Goal: Communication & Community: Participate in discussion

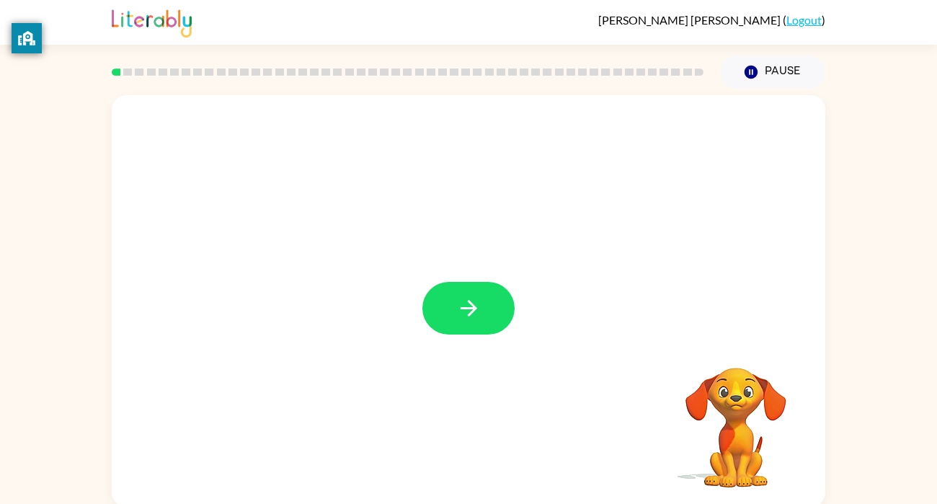
click at [438, 340] on div at bounding box center [469, 301] width 714 height 412
click at [460, 306] on icon "button" at bounding box center [468, 308] width 25 height 25
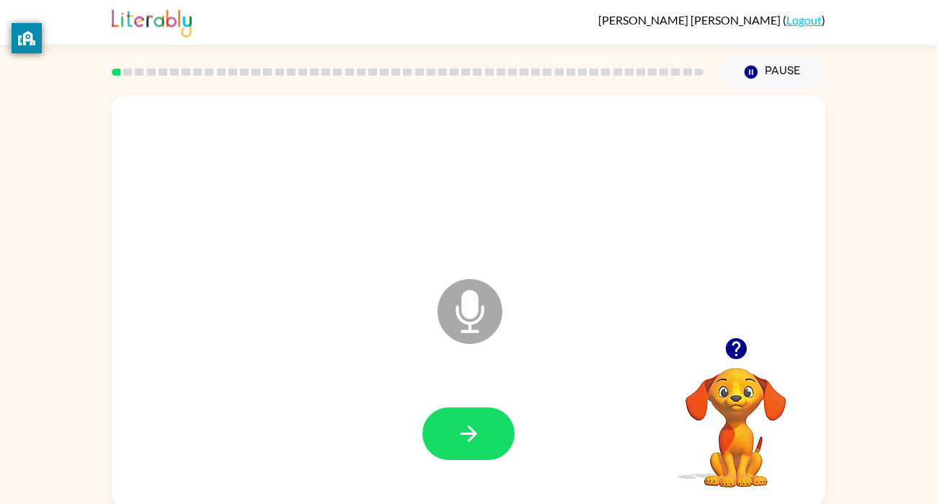
click at [476, 309] on icon "Microphone The Microphone is here when it is your turn to talk" at bounding box center [542, 329] width 216 height 108
click at [739, 356] on icon "button" at bounding box center [735, 348] width 21 height 21
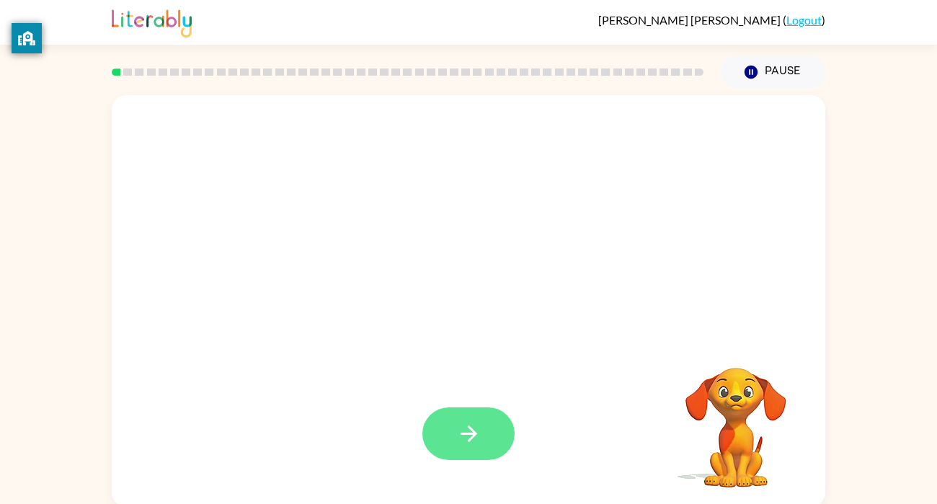
click at [464, 453] on button "button" at bounding box center [468, 433] width 92 height 53
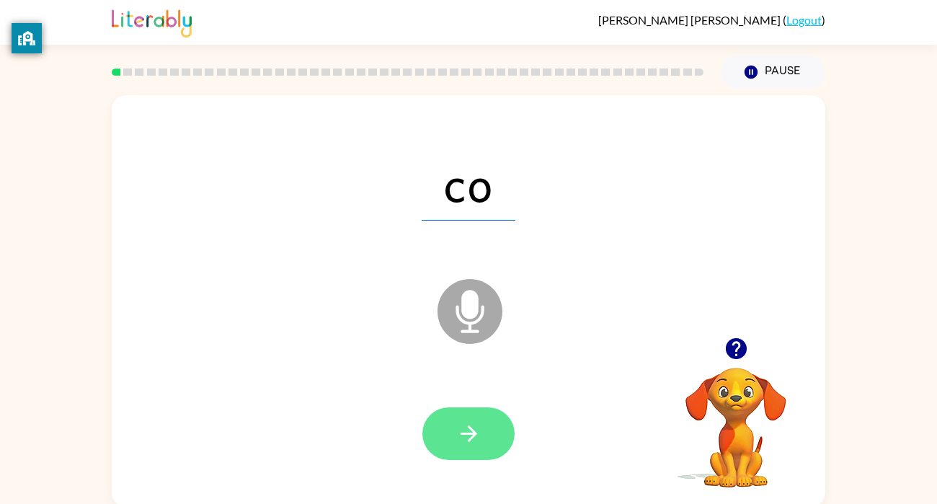
click at [454, 435] on button "button" at bounding box center [468, 433] width 92 height 53
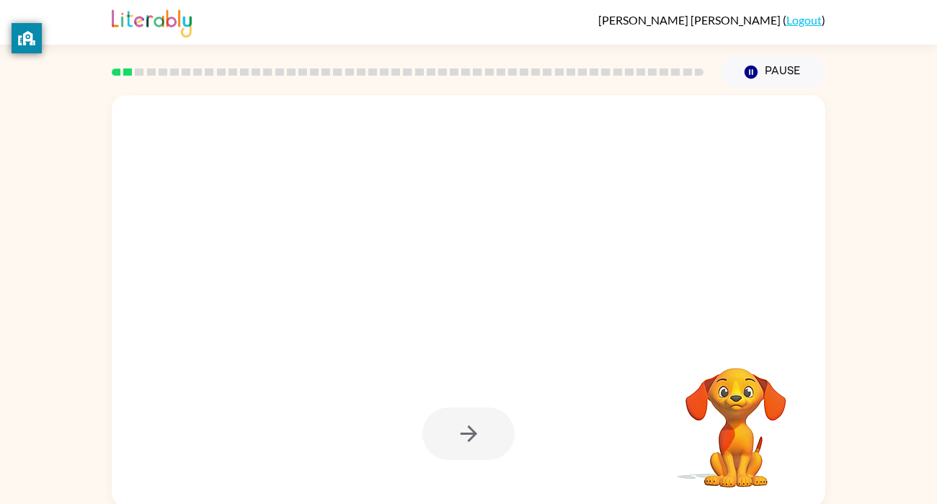
click at [539, 311] on div at bounding box center [469, 301] width 714 height 412
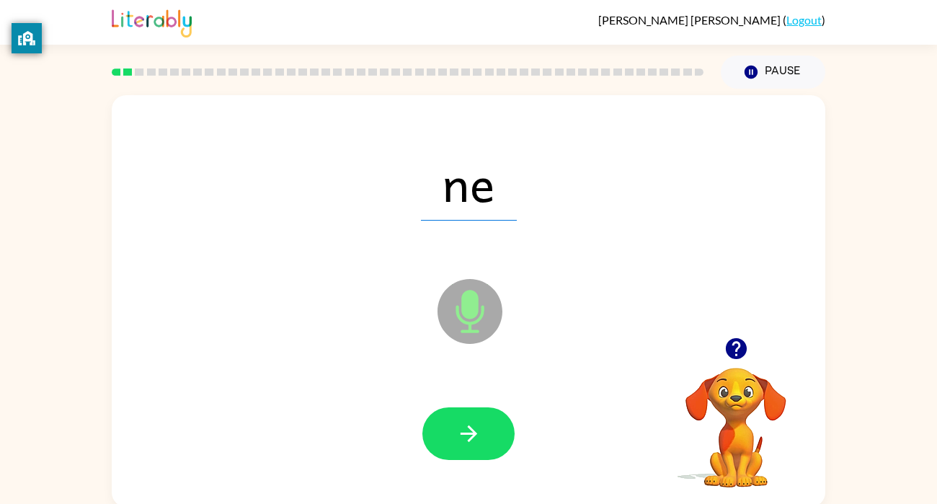
click at [442, 319] on icon at bounding box center [470, 311] width 65 height 65
click at [453, 417] on button "button" at bounding box center [468, 433] width 92 height 53
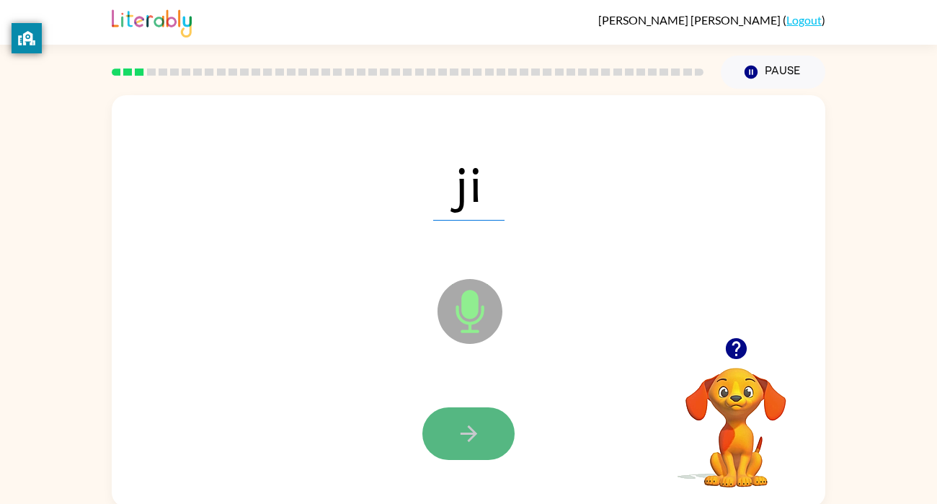
click at [443, 437] on button "button" at bounding box center [468, 433] width 92 height 53
click at [454, 453] on button "button" at bounding box center [468, 433] width 92 height 53
click at [444, 416] on button "button" at bounding box center [468, 433] width 92 height 53
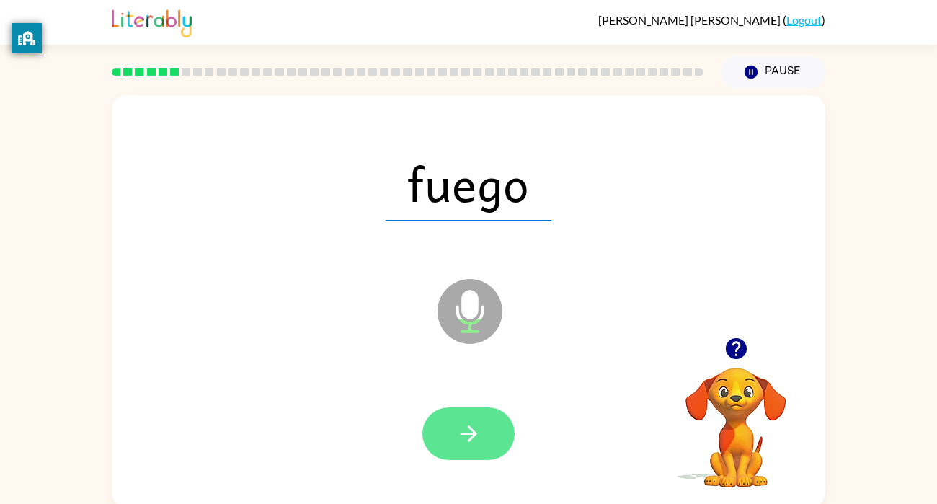
click at [455, 419] on button "button" at bounding box center [468, 433] width 92 height 53
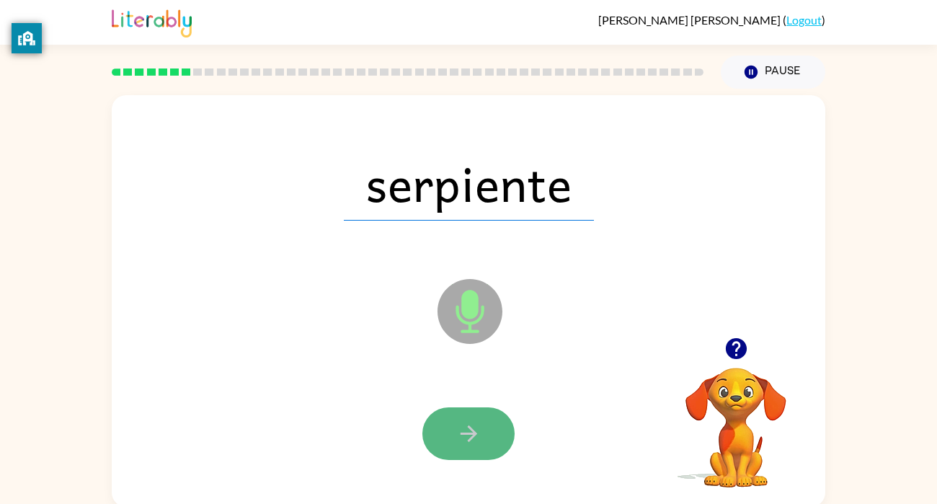
click at [456, 421] on icon "button" at bounding box center [468, 433] width 25 height 25
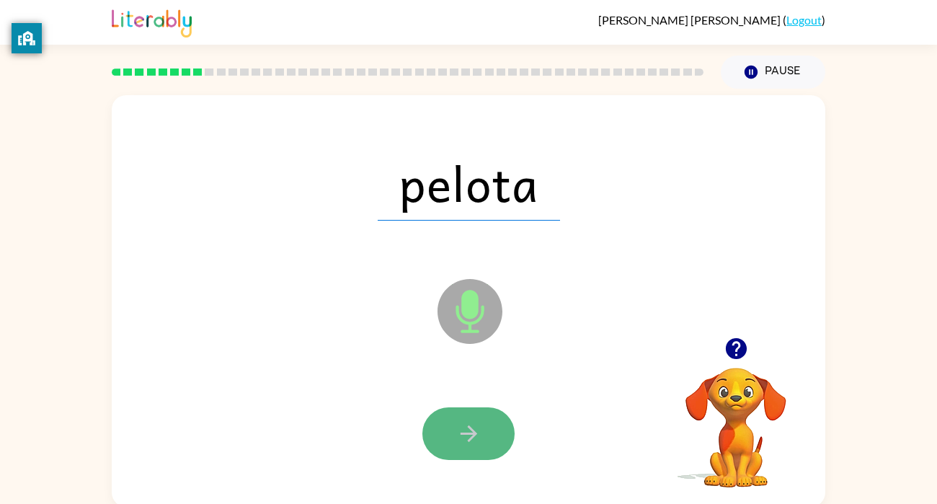
click at [450, 435] on button "button" at bounding box center [468, 433] width 92 height 53
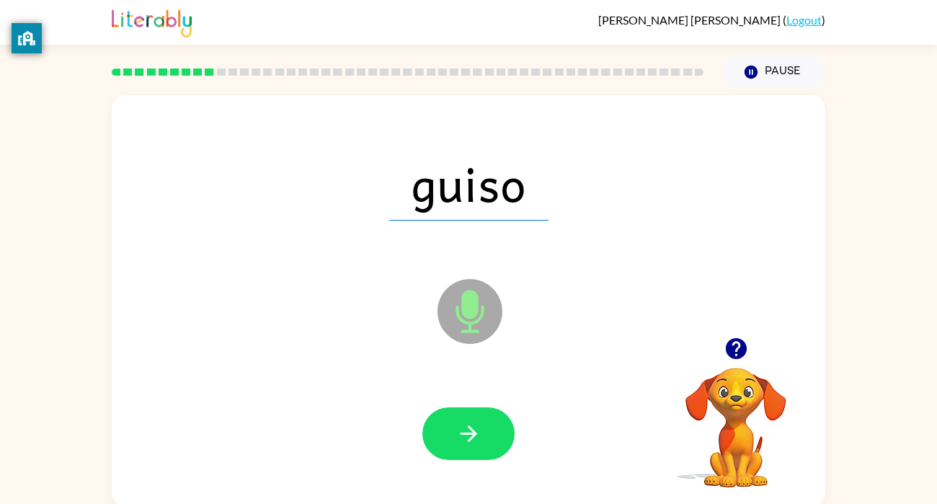
click at [450, 435] on button "button" at bounding box center [468, 433] width 92 height 53
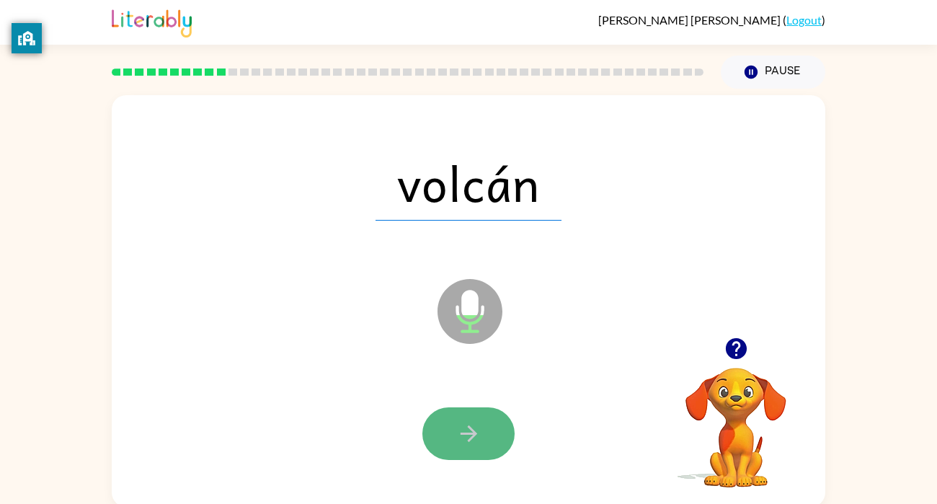
click at [487, 433] on button "button" at bounding box center [468, 433] width 92 height 53
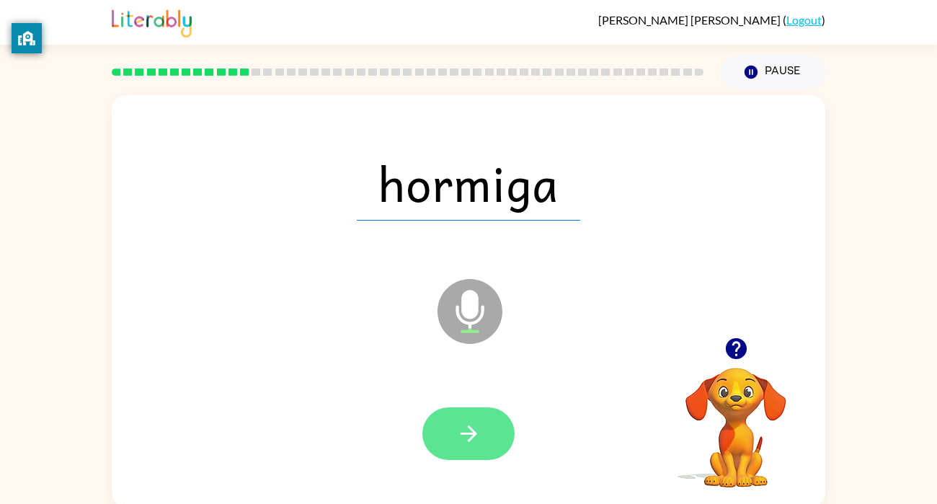
click at [486, 435] on button "button" at bounding box center [468, 433] width 92 height 53
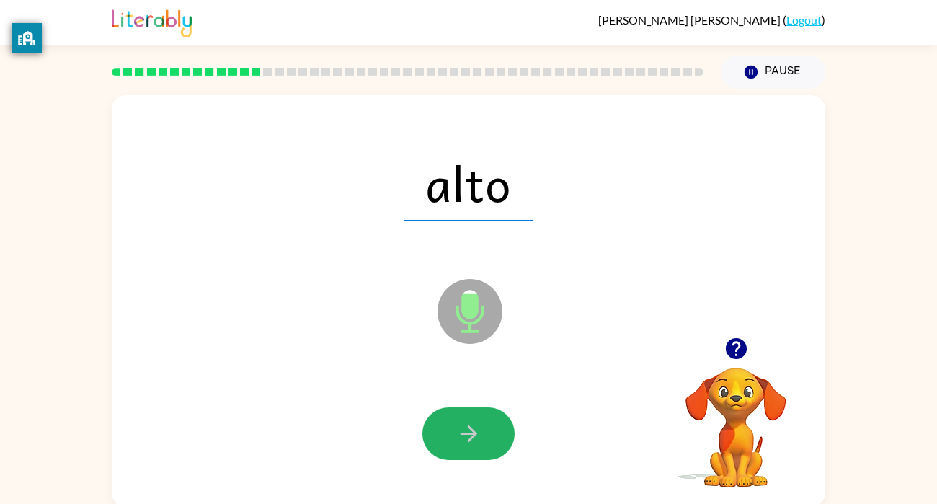
click at [489, 435] on button "button" at bounding box center [468, 433] width 92 height 53
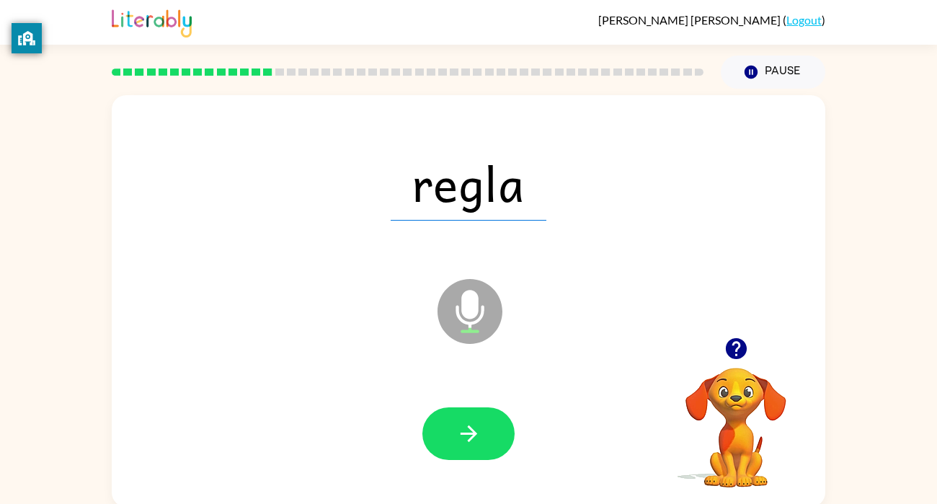
click at [392, 415] on div at bounding box center [468, 434] width 685 height 118
click at [438, 443] on button "button" at bounding box center [468, 433] width 92 height 53
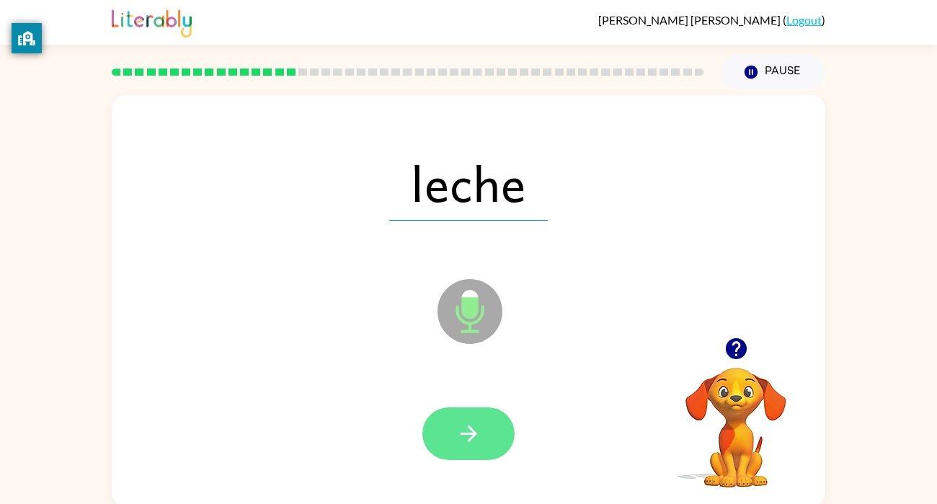
click at [438, 423] on button "button" at bounding box center [468, 433] width 92 height 53
click at [452, 422] on button "button" at bounding box center [468, 433] width 92 height 53
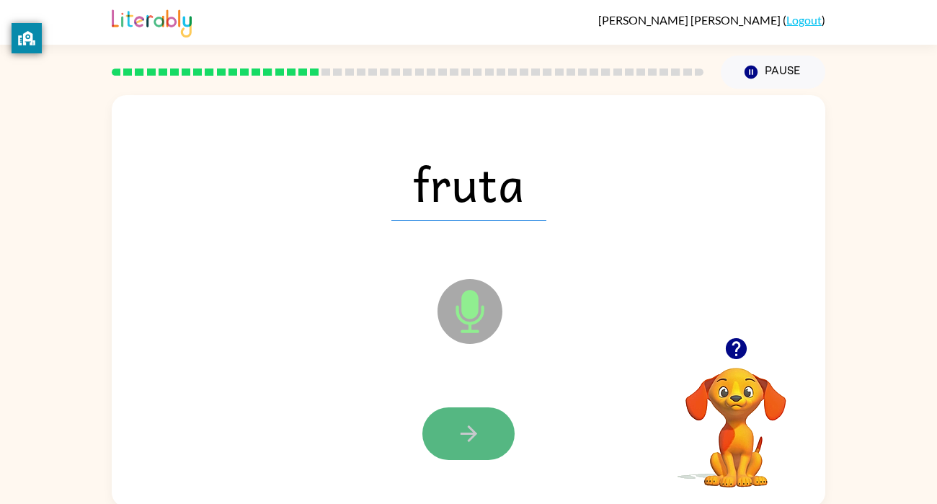
click at [452, 422] on button "button" at bounding box center [468, 433] width 92 height 53
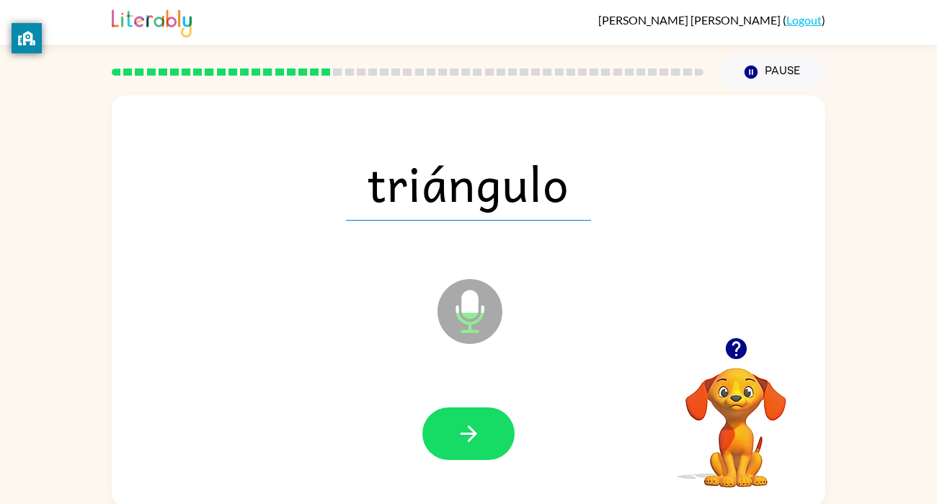
click at [452, 422] on button "button" at bounding box center [468, 433] width 92 height 53
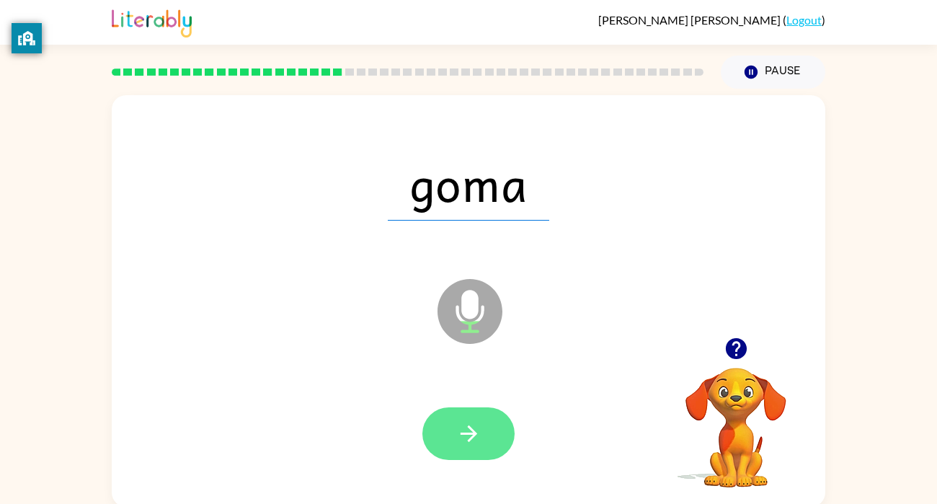
click at [452, 422] on button "button" at bounding box center [468, 433] width 92 height 53
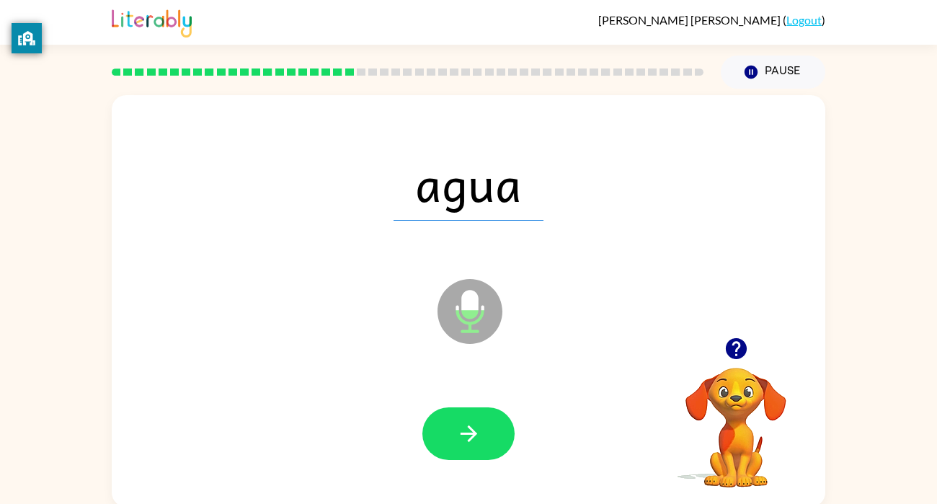
click at [452, 422] on button "button" at bounding box center [468, 433] width 92 height 53
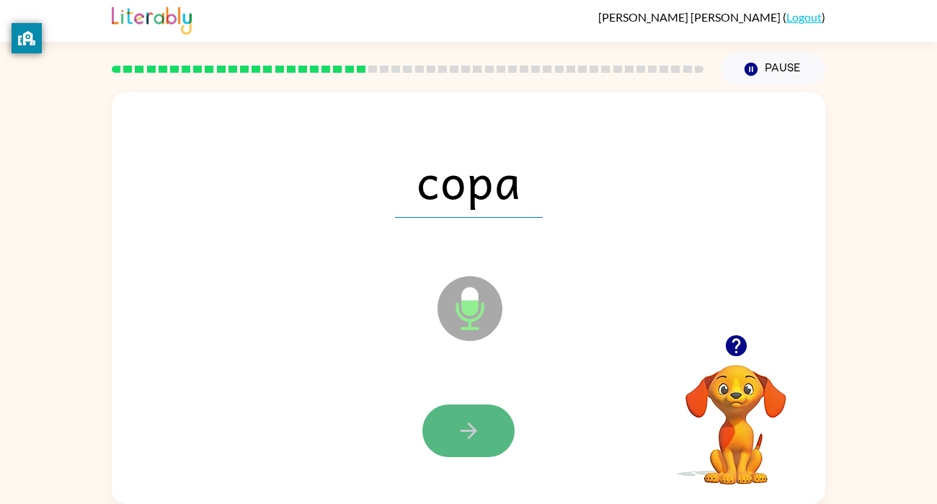
click at [447, 431] on button "button" at bounding box center [468, 430] width 92 height 53
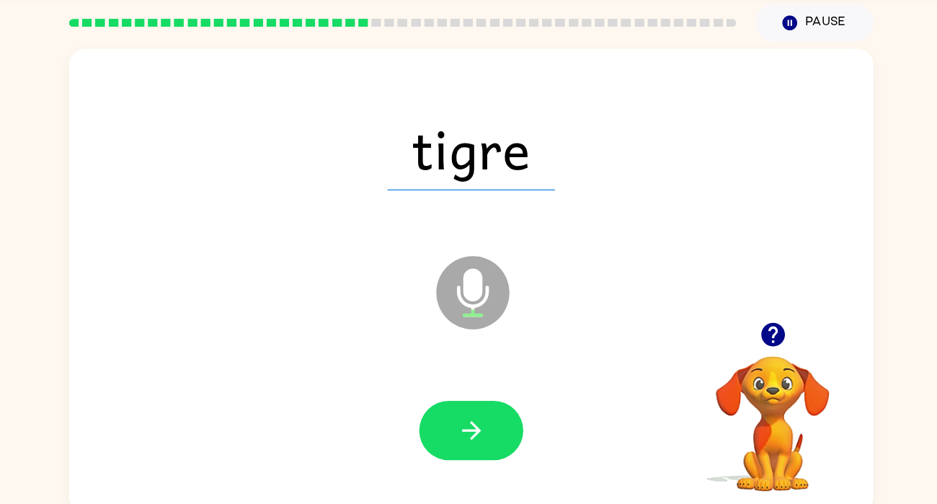
click at [738, 343] on icon "button" at bounding box center [735, 345] width 21 height 21
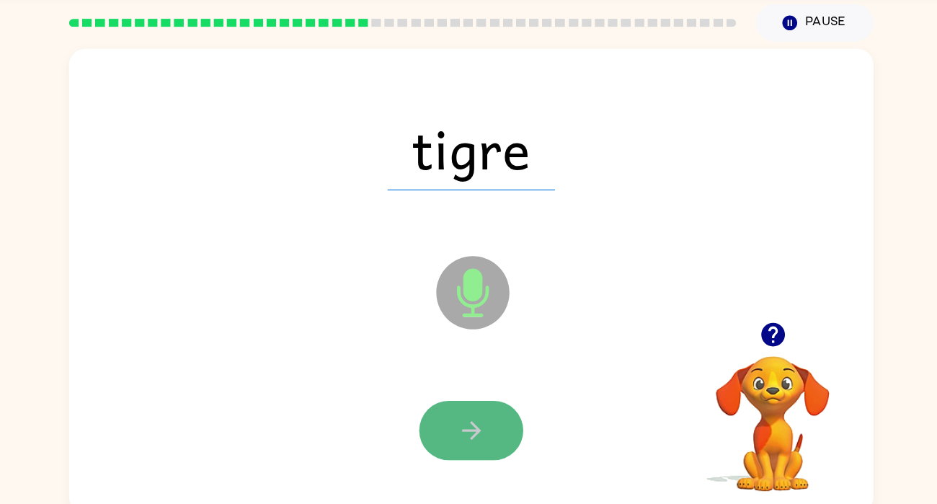
click at [464, 420] on icon "button" at bounding box center [468, 430] width 25 height 25
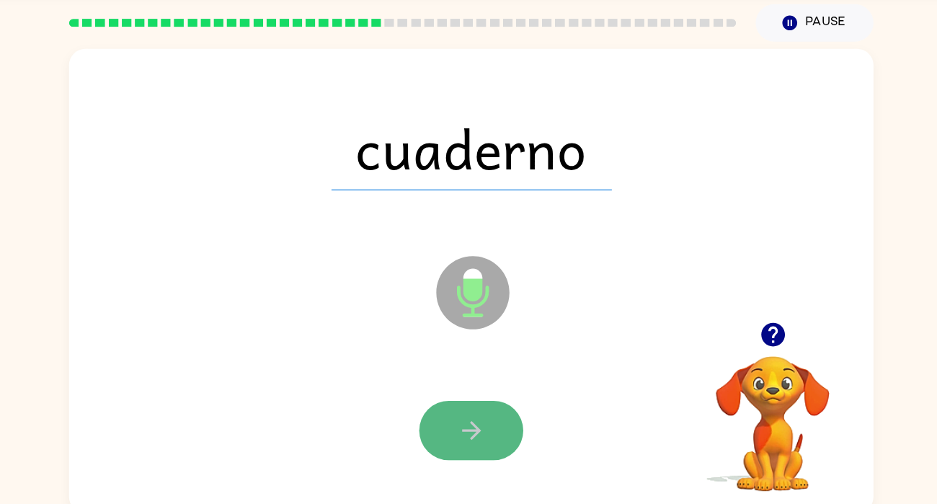
click at [468, 438] on icon "button" at bounding box center [468, 430] width 25 height 25
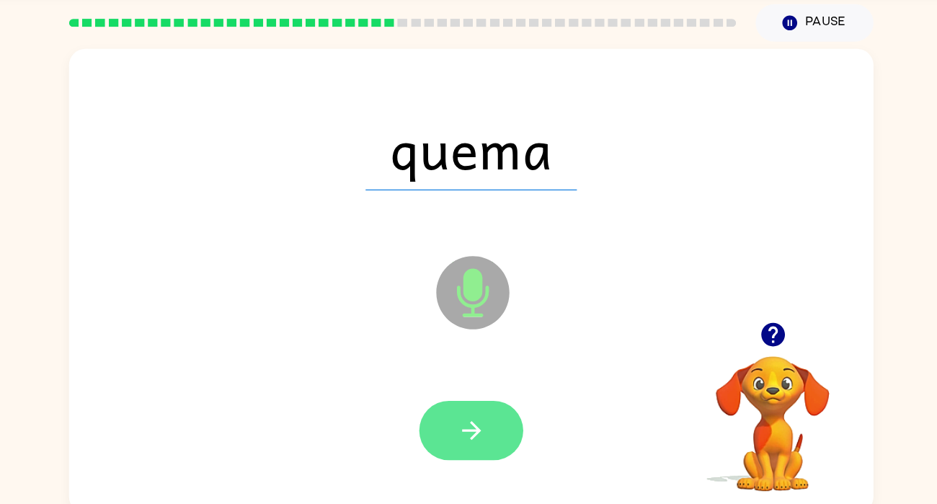
click at [433, 425] on button "button" at bounding box center [468, 430] width 92 height 53
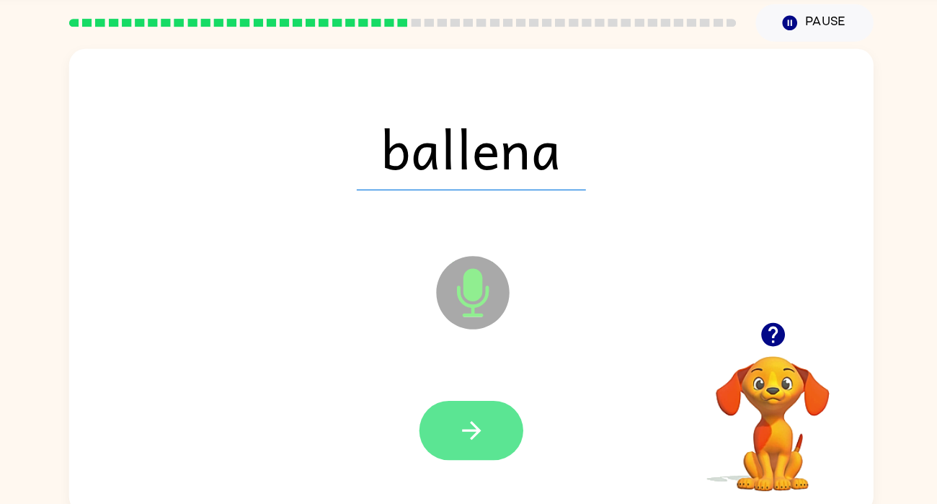
click at [465, 430] on icon "button" at bounding box center [468, 430] width 17 height 17
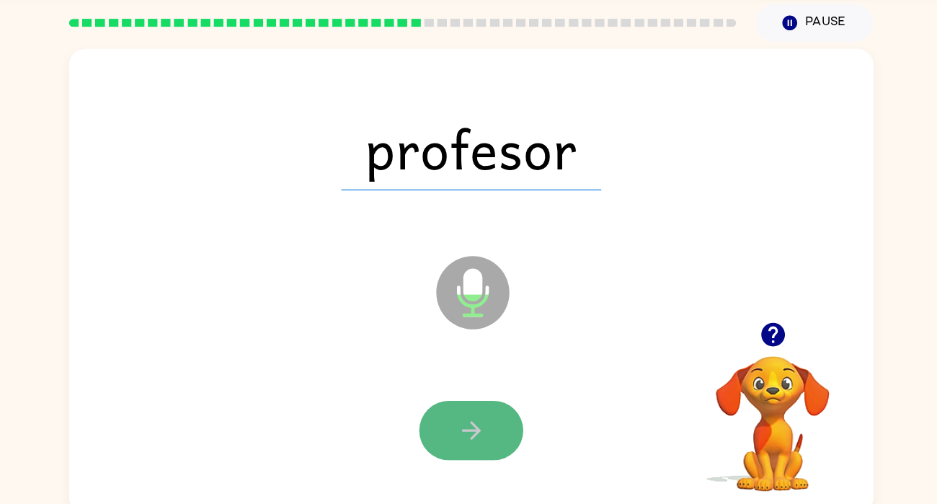
click at [468, 431] on icon "button" at bounding box center [468, 430] width 25 height 25
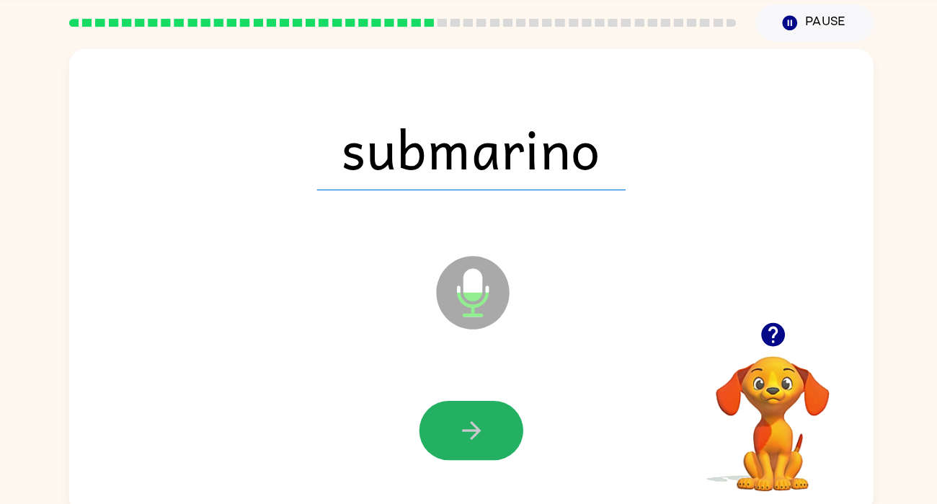
click at [468, 431] on icon "button" at bounding box center [468, 430] width 25 height 25
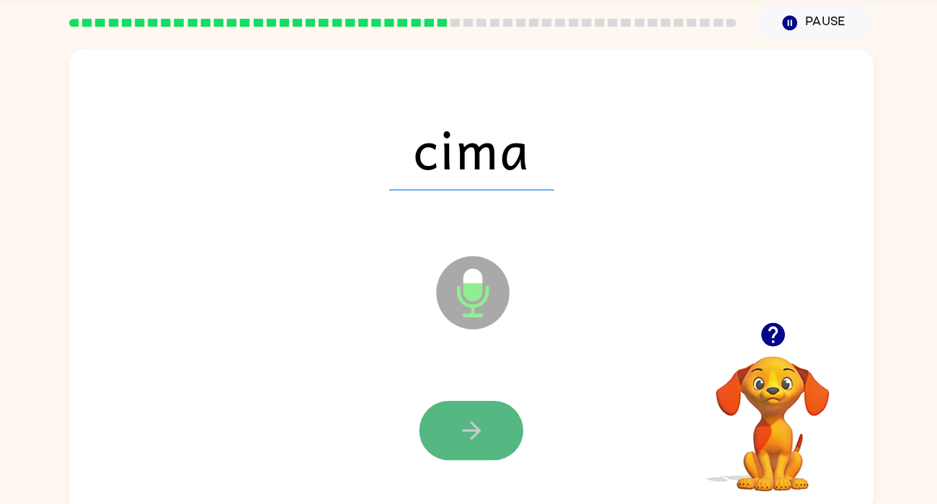
click at [469, 433] on icon "button" at bounding box center [468, 430] width 25 height 25
click at [487, 437] on button "button" at bounding box center [468, 430] width 92 height 53
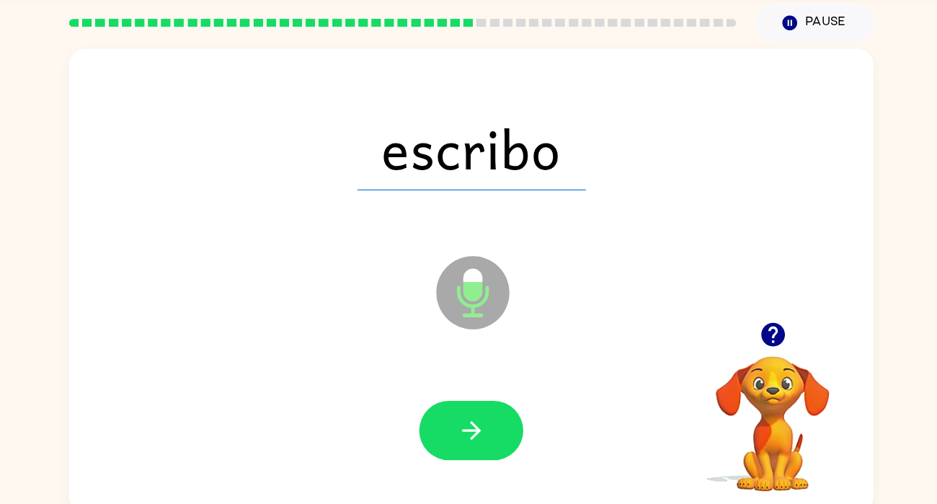
click at [487, 437] on button "button" at bounding box center [468, 430] width 92 height 53
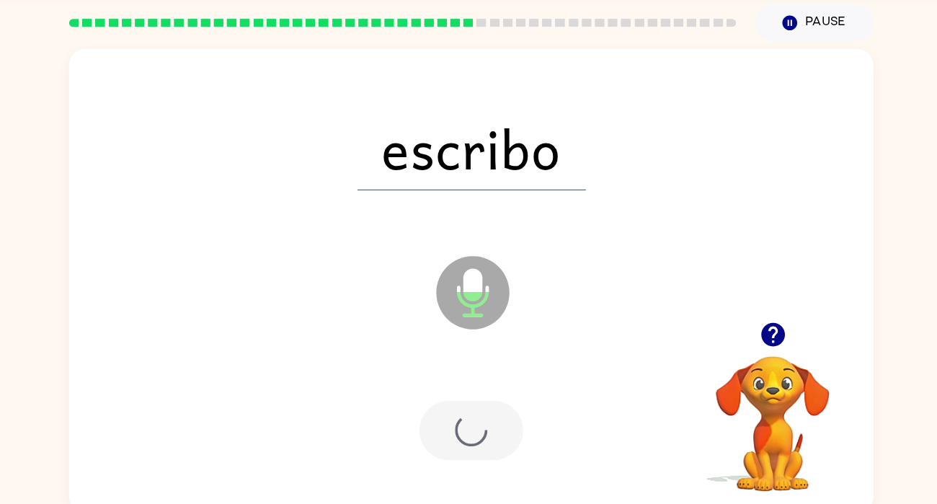
click at [487, 437] on div at bounding box center [468, 430] width 92 height 53
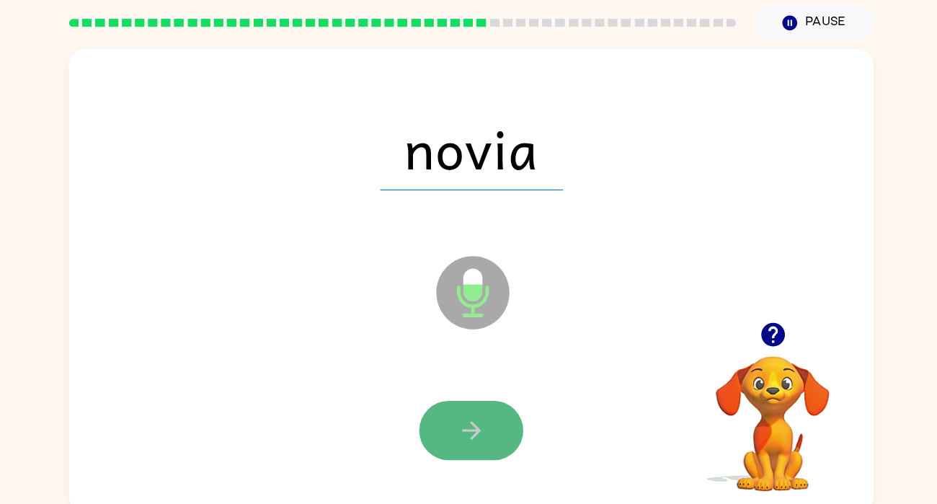
click at [491, 436] on button "button" at bounding box center [468, 430] width 92 height 53
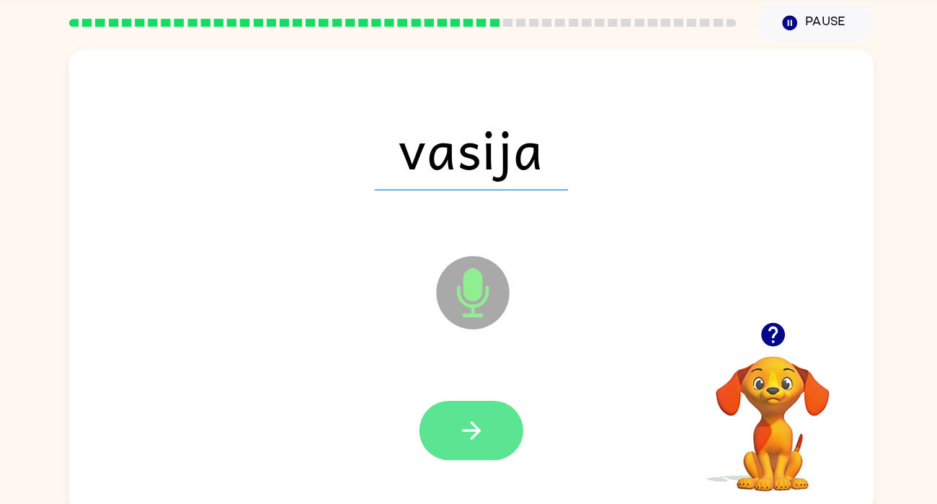
click at [467, 435] on icon "button" at bounding box center [468, 430] width 25 height 25
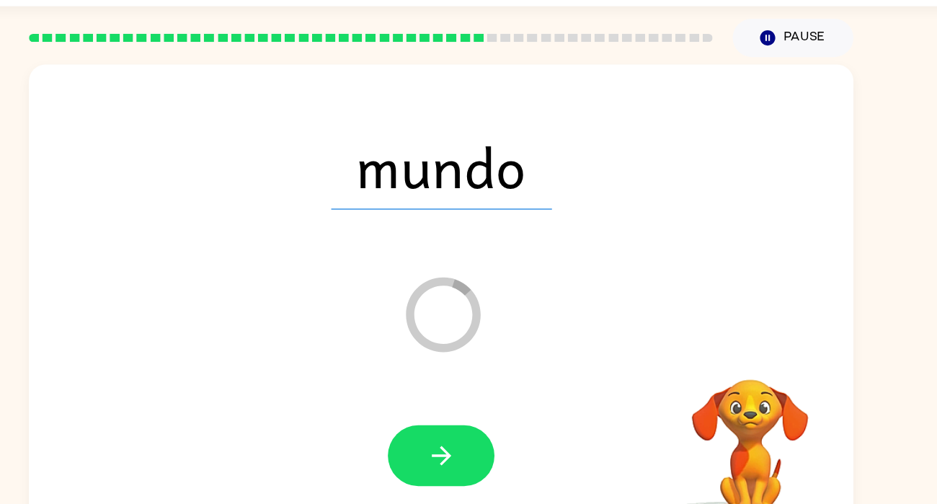
scroll to position [0, 0]
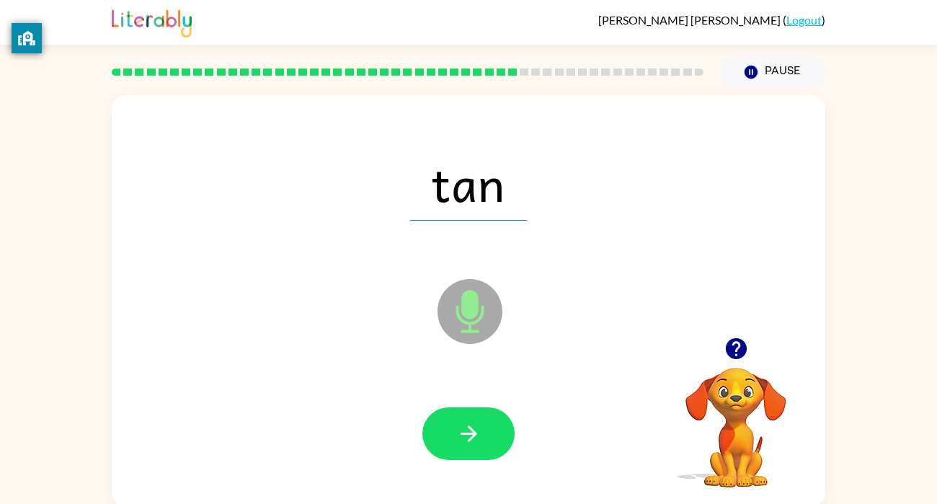
click at [171, 416] on div at bounding box center [468, 434] width 685 height 118
click at [433, 416] on button "button" at bounding box center [468, 433] width 92 height 53
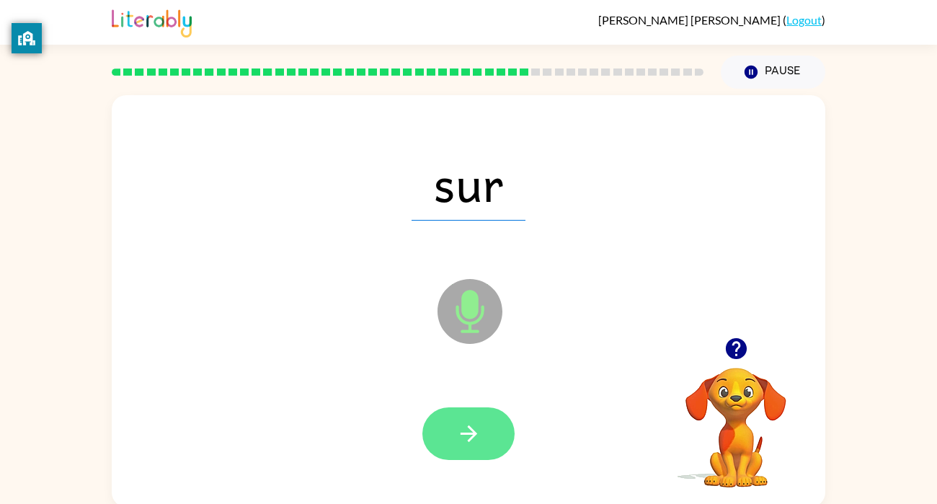
drag, startPoint x: 434, startPoint y: 409, endPoint x: 435, endPoint y: 418, distance: 8.7
click at [435, 418] on div at bounding box center [468, 433] width 92 height 53
click at [435, 418] on button "button" at bounding box center [468, 433] width 92 height 53
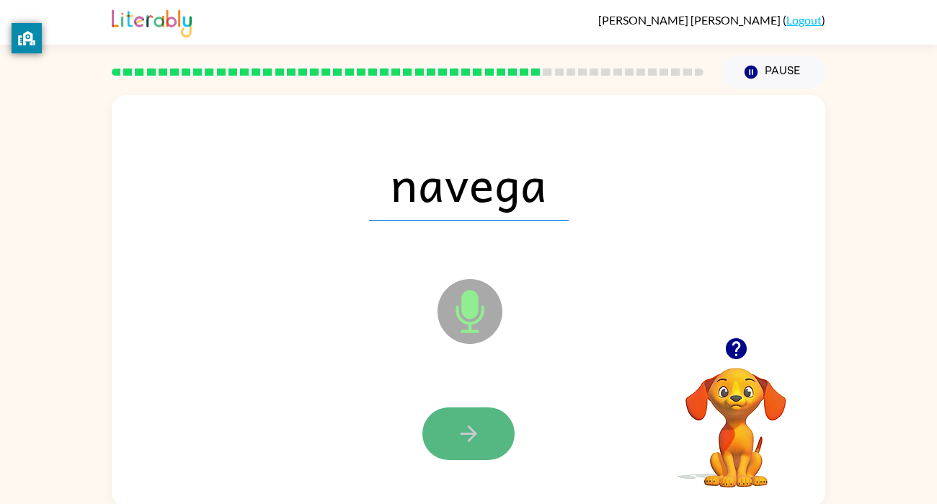
click at [439, 425] on button "button" at bounding box center [468, 433] width 92 height 53
click at [440, 425] on button "button" at bounding box center [468, 433] width 92 height 53
click at [439, 431] on button "button" at bounding box center [468, 433] width 92 height 53
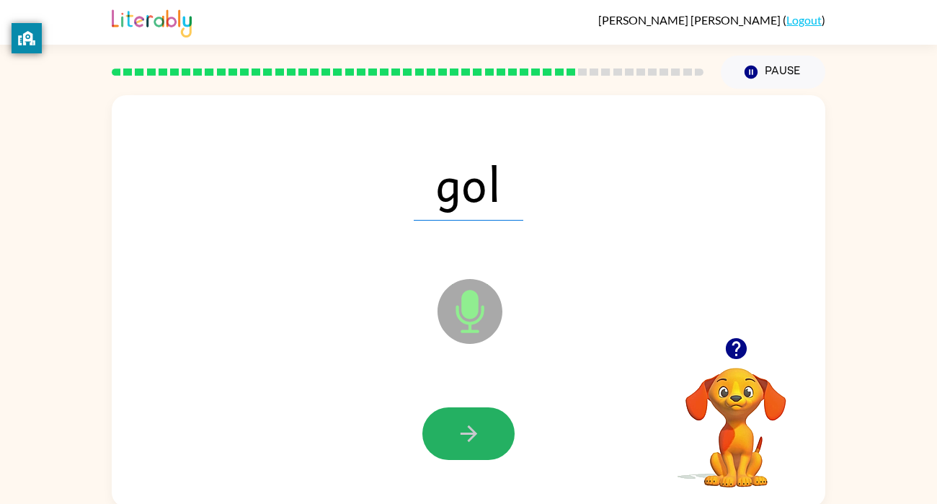
click at [463, 418] on button "button" at bounding box center [468, 433] width 92 height 53
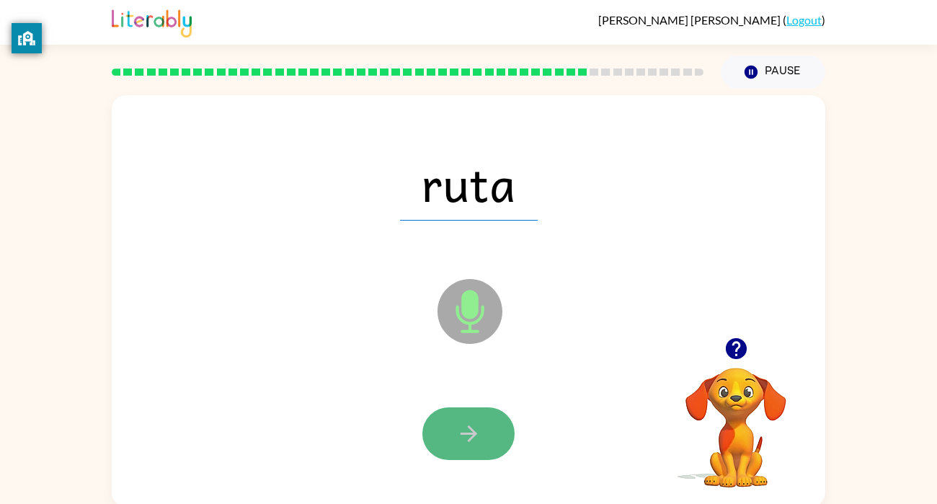
click at [465, 418] on button "button" at bounding box center [468, 433] width 92 height 53
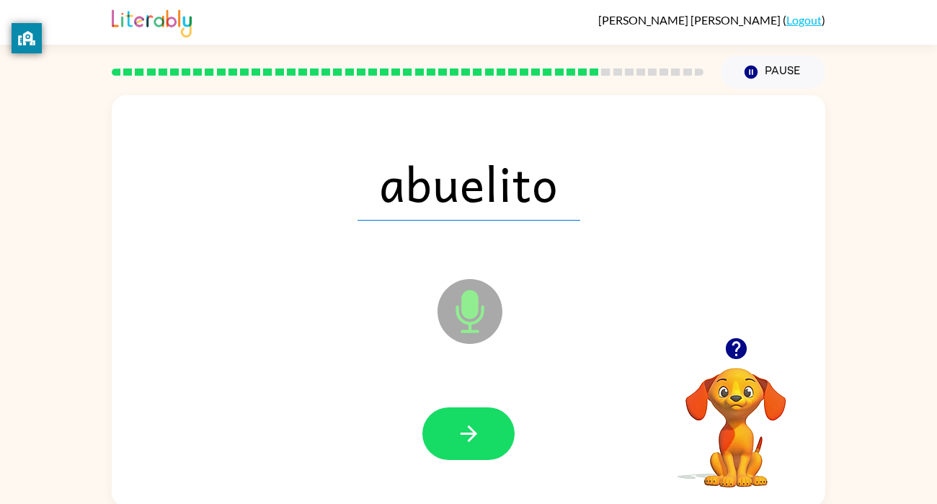
click at [465, 418] on button "button" at bounding box center [468, 433] width 92 height 53
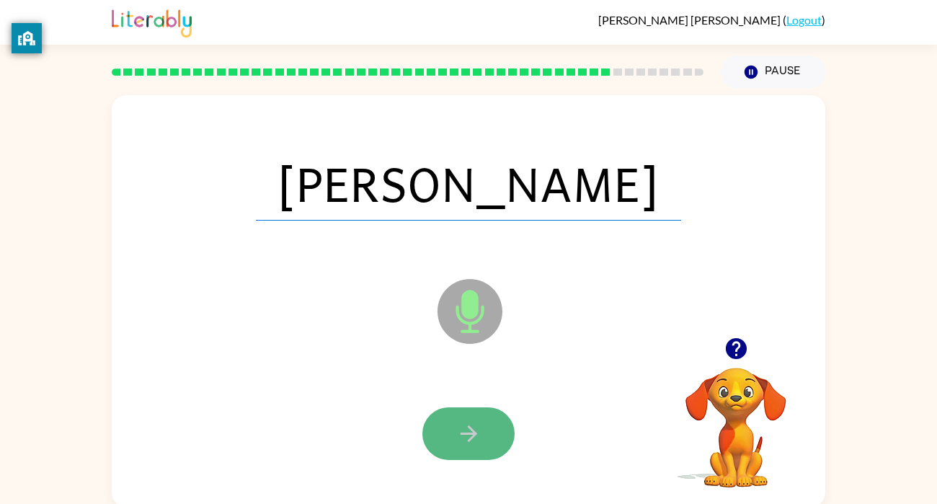
click at [453, 427] on button "button" at bounding box center [468, 433] width 92 height 53
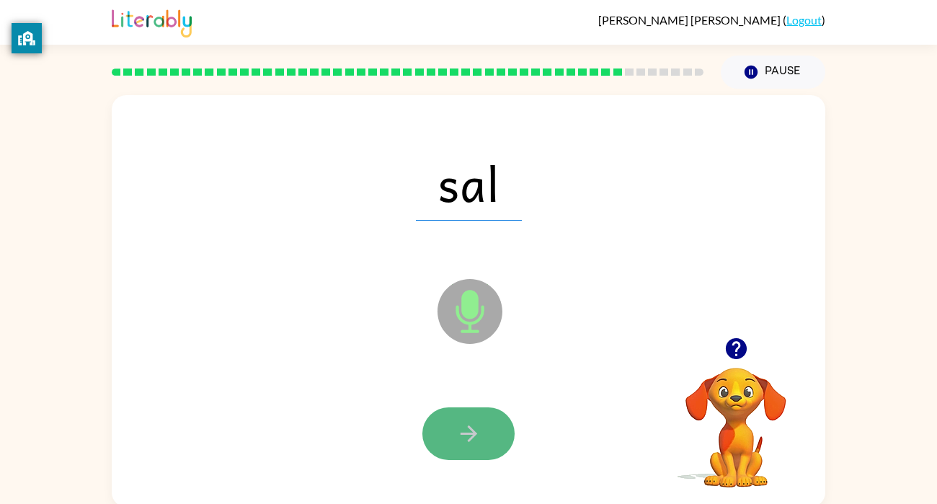
click at [453, 427] on button "button" at bounding box center [468, 433] width 92 height 53
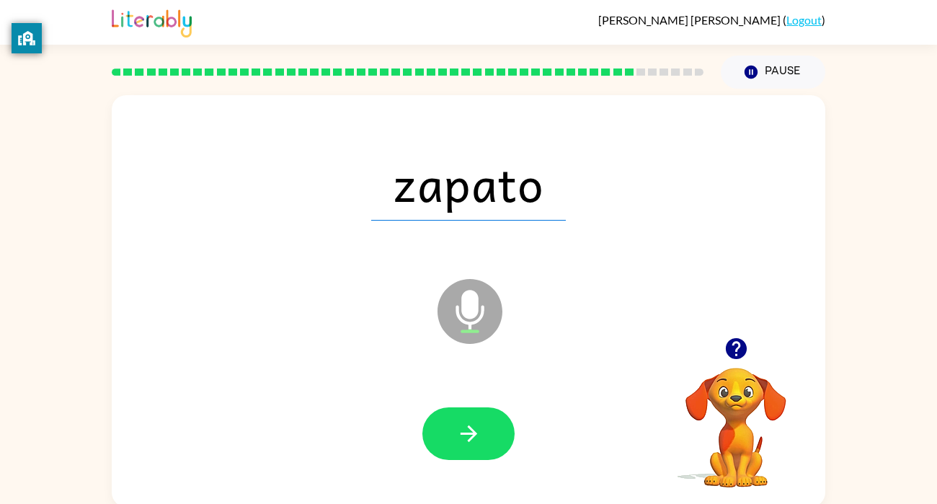
click at [453, 427] on button "button" at bounding box center [468, 433] width 92 height 53
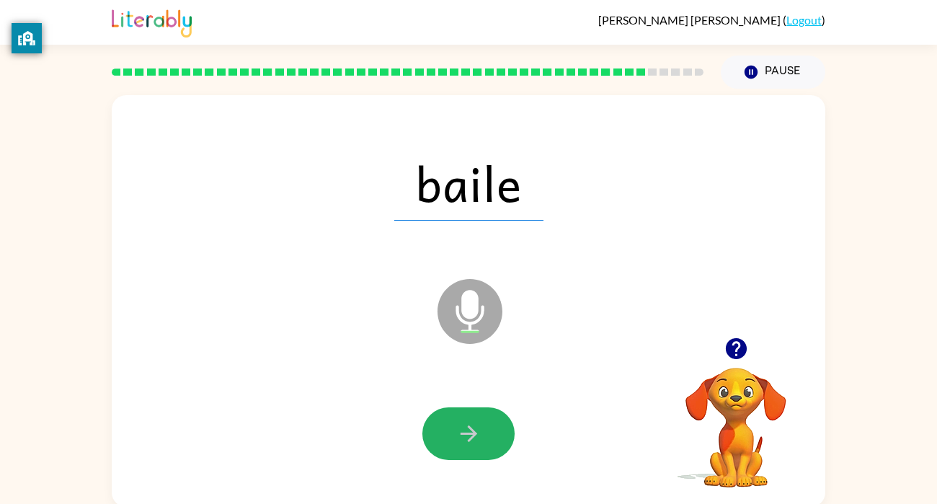
click at [453, 427] on button "button" at bounding box center [468, 433] width 92 height 53
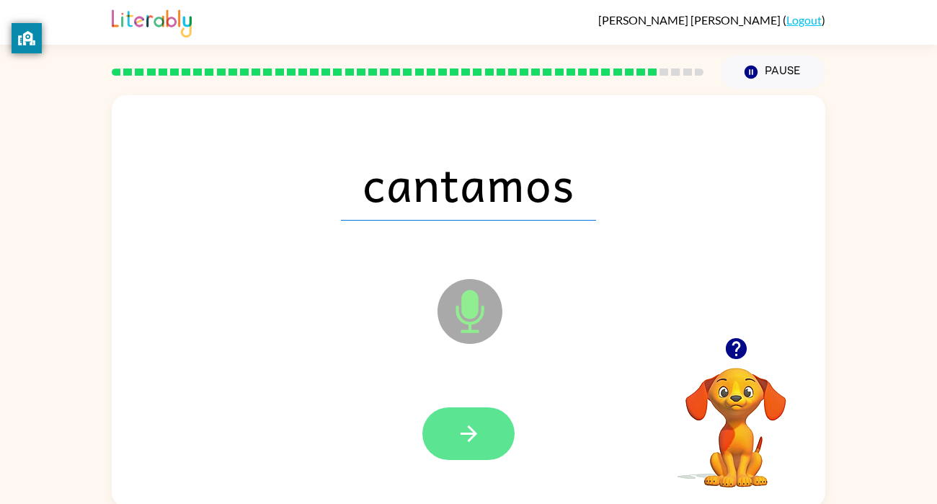
click at [454, 426] on button "button" at bounding box center [468, 433] width 92 height 53
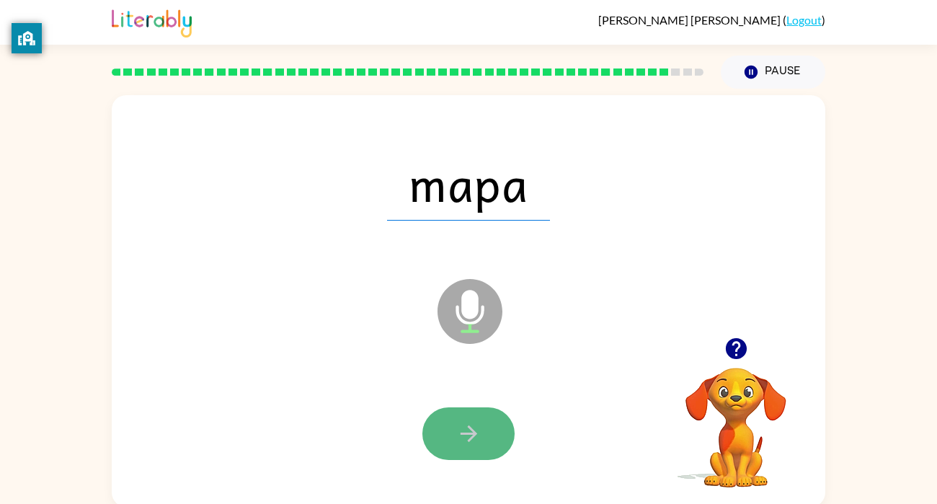
click at [453, 428] on button "button" at bounding box center [468, 433] width 92 height 53
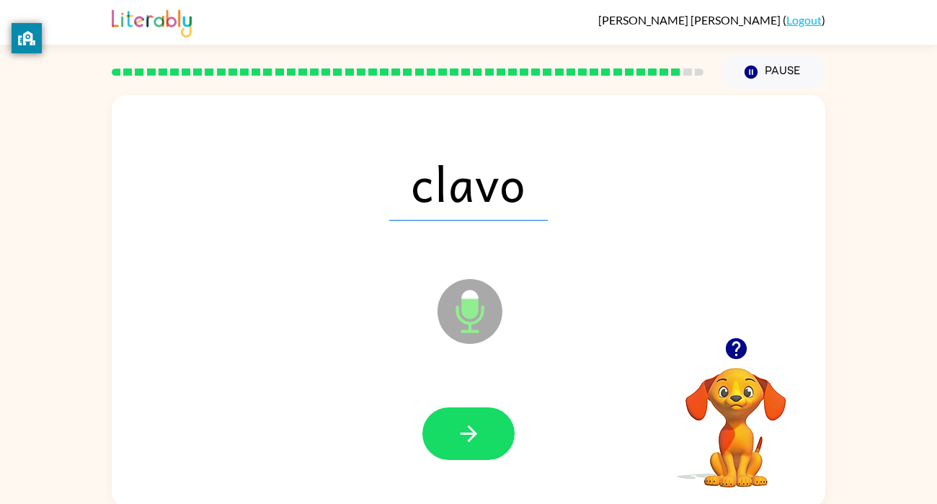
click at [453, 428] on button "button" at bounding box center [468, 433] width 92 height 53
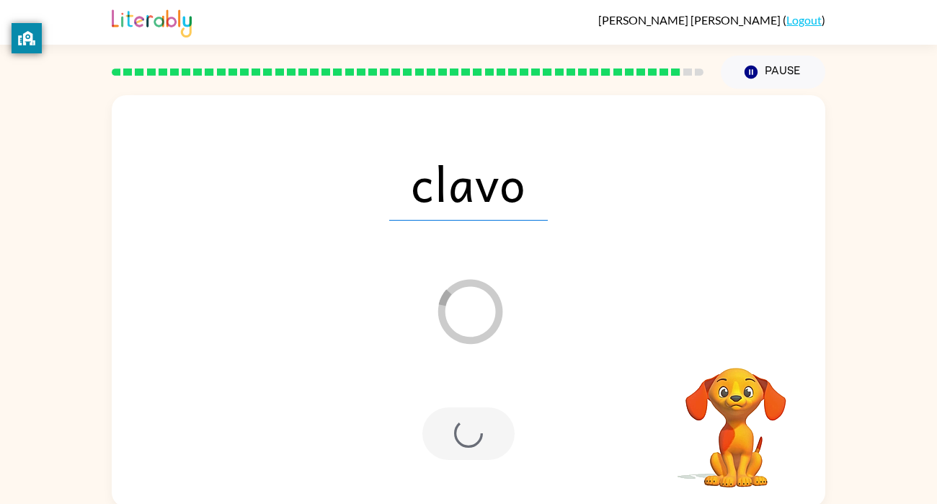
click at [474, 428] on div at bounding box center [468, 433] width 92 height 53
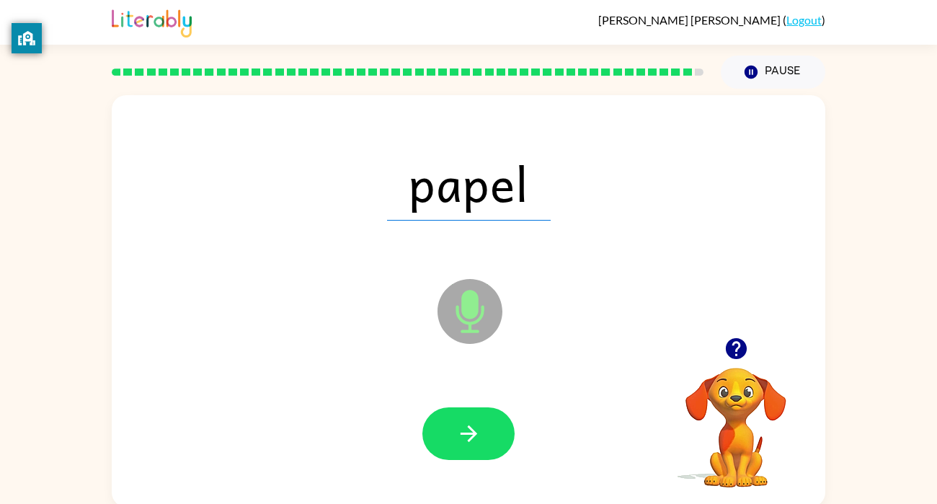
click at [484, 420] on button "button" at bounding box center [468, 433] width 92 height 53
